Goal: Task Accomplishment & Management: Manage account settings

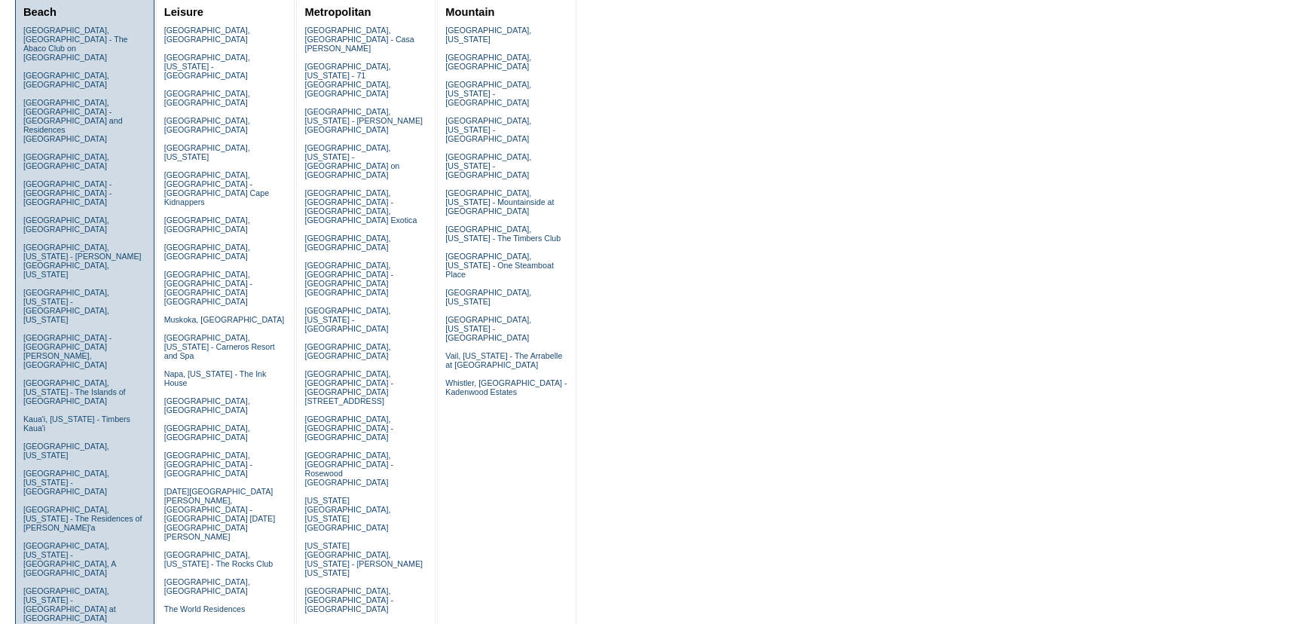
scroll to position [205, 0]
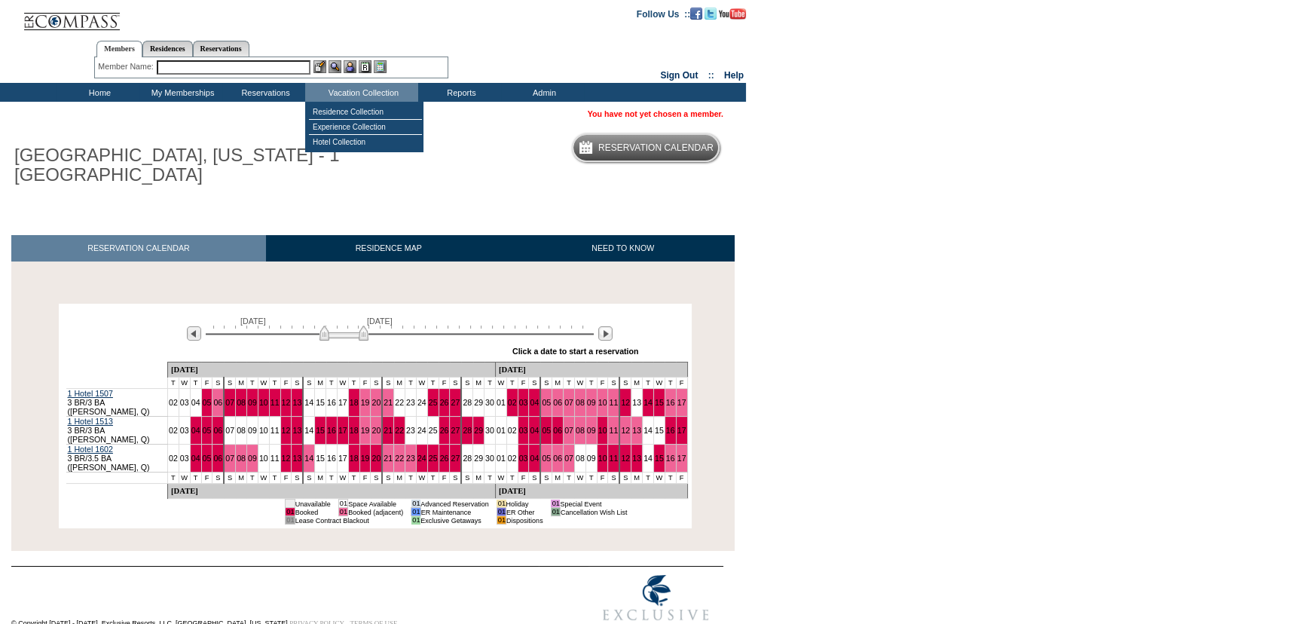
click at [305, 67] on input "text" at bounding box center [234, 67] width 154 height 14
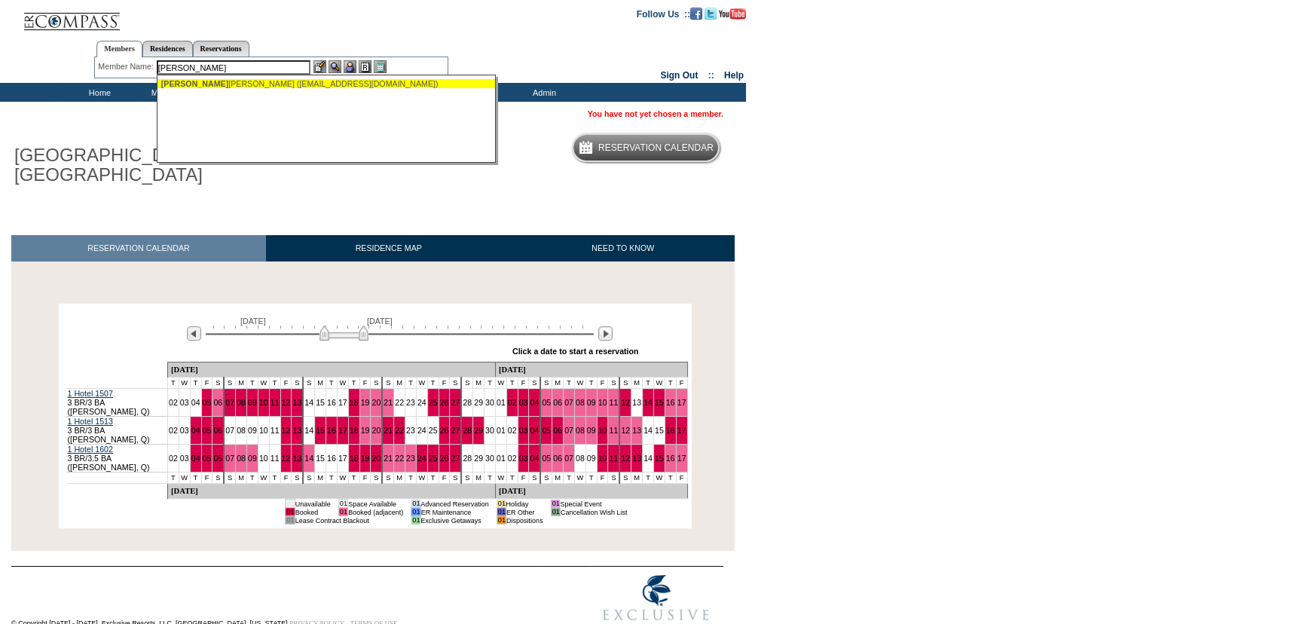
click at [282, 84] on div "[PERSON_NAME], [PERSON_NAME] ([EMAIL_ADDRESS][DOMAIN_NAME])" at bounding box center [327, 83] width 332 height 9
type input "[PERSON_NAME] ([EMAIL_ADDRESS][DOMAIN_NAME])"
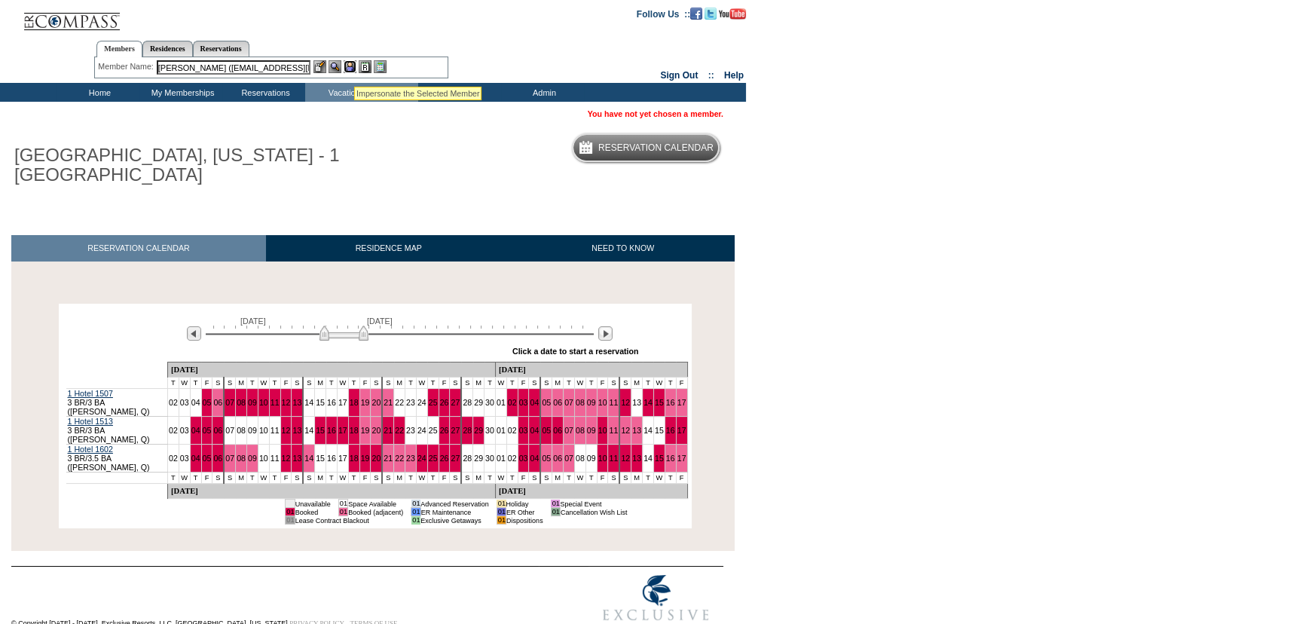
click at [354, 66] on img at bounding box center [350, 66] width 13 height 13
click at [338, 66] on img at bounding box center [335, 66] width 13 height 13
